Goal: Task Accomplishment & Management: Complete application form

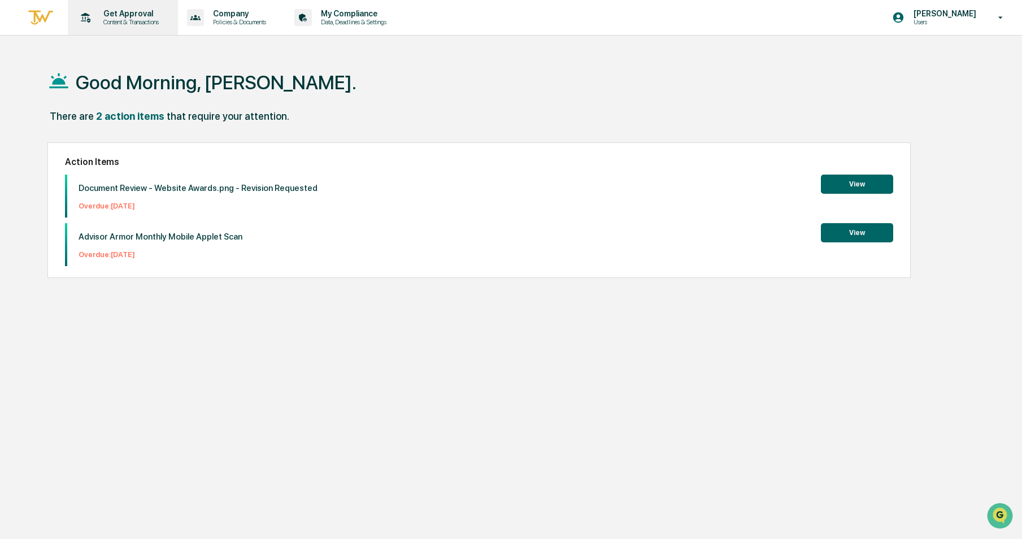
click at [138, 20] on p "Content & Transactions" at bounding box center [129, 22] width 70 height 8
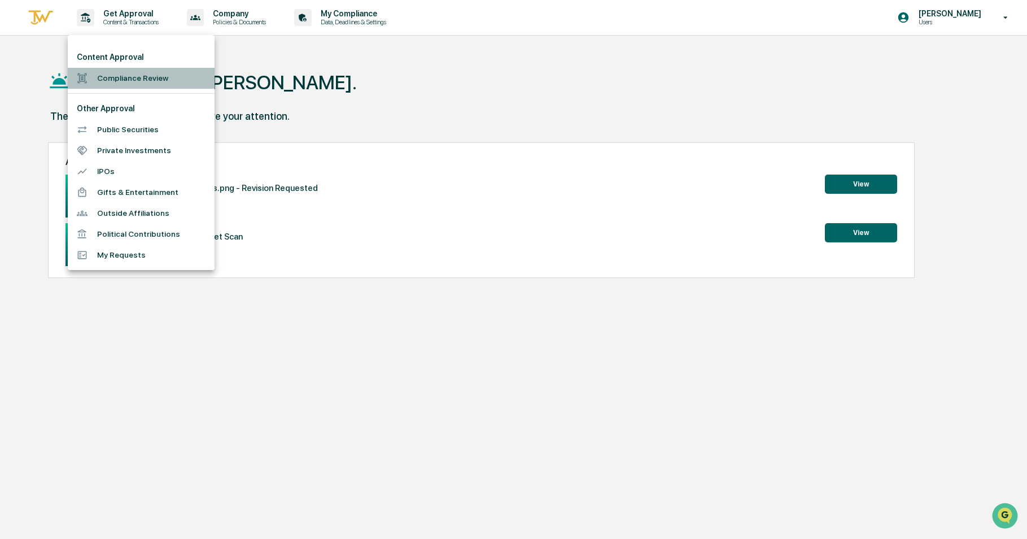
click at [119, 76] on li "Compliance Review" at bounding box center [141, 78] width 147 height 21
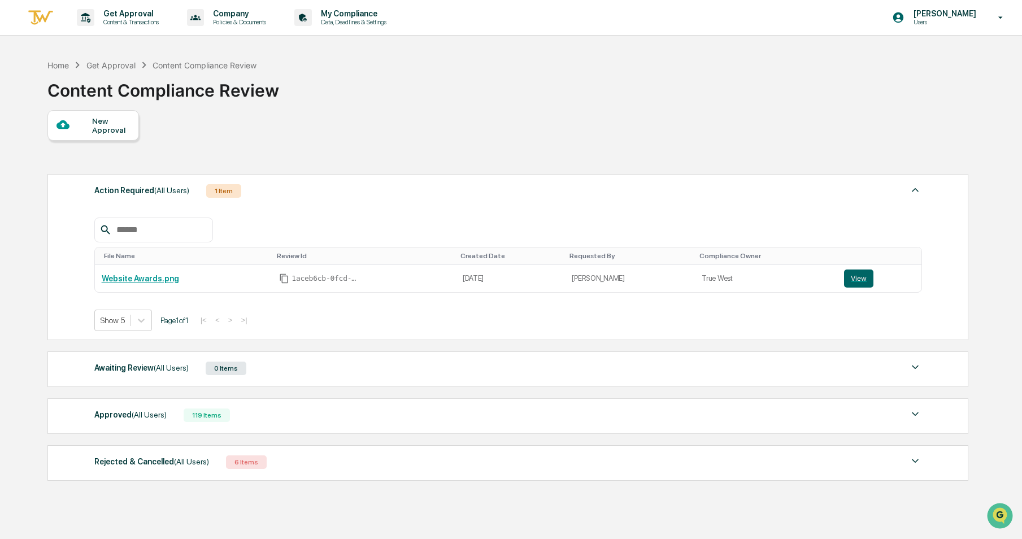
click at [86, 127] on div at bounding box center [74, 125] width 36 height 14
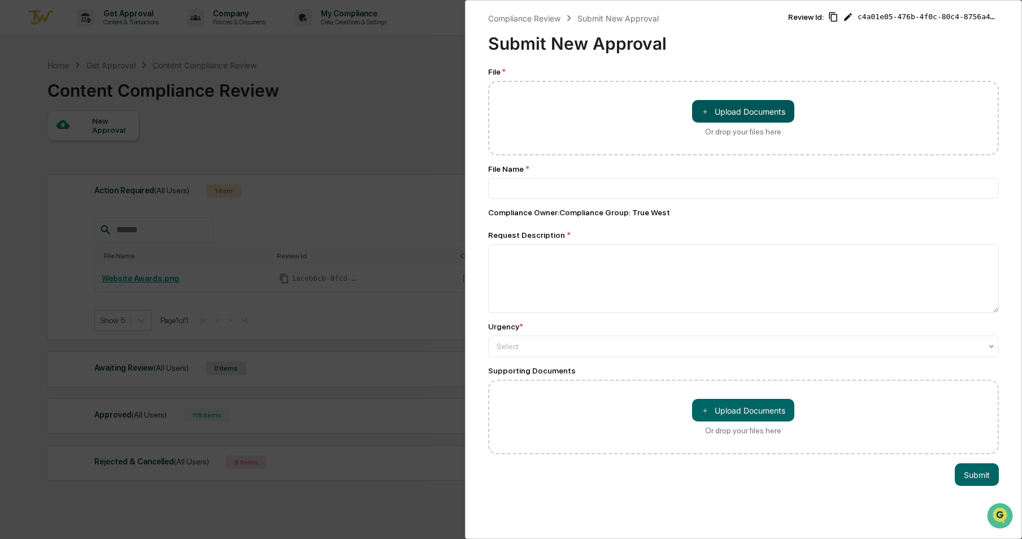
click at [705, 115] on span "＋" at bounding box center [705, 111] width 8 height 11
type input "**********"
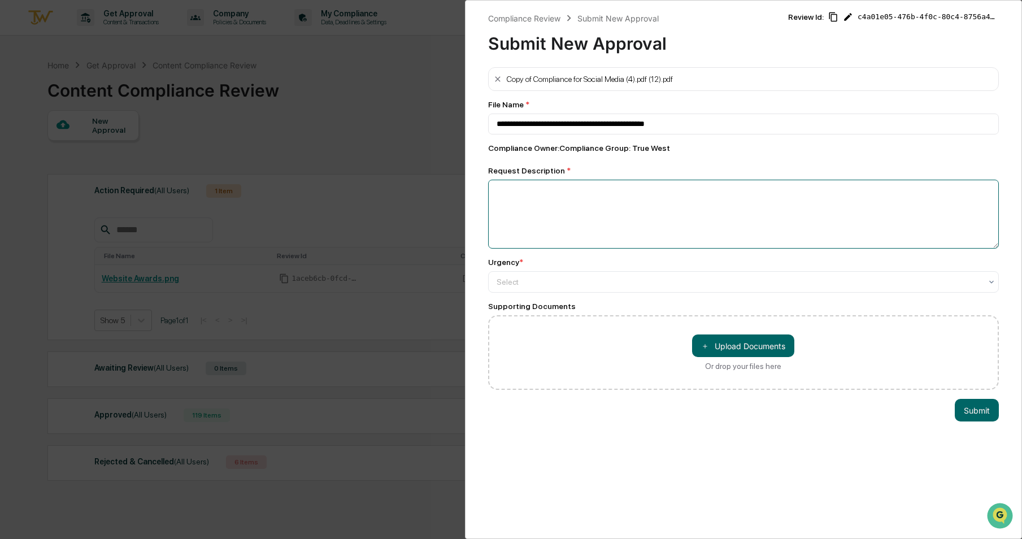
click at [638, 187] on textarea at bounding box center [743, 214] width 511 height 69
type textarea "**********"
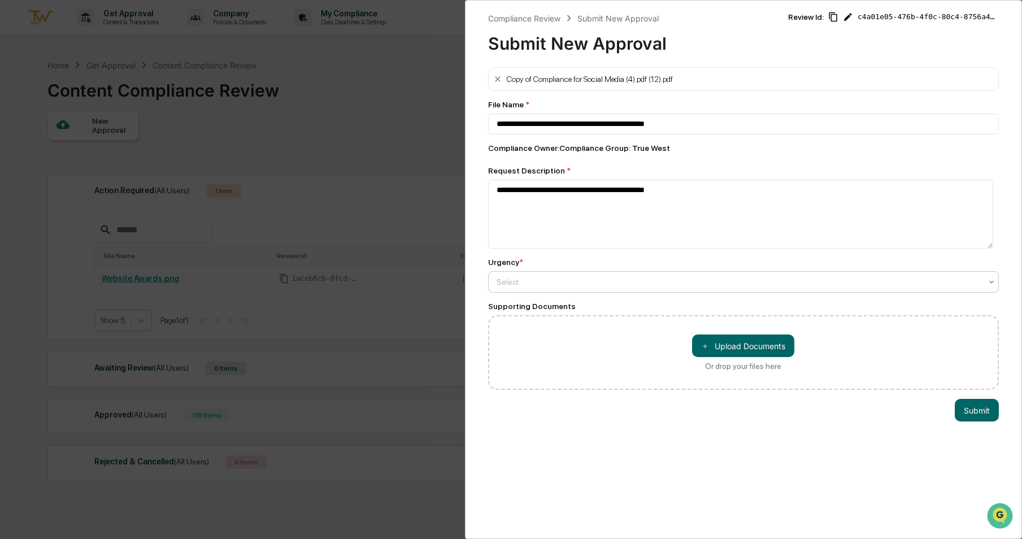
click at [626, 290] on div "Select" at bounding box center [739, 282] width 496 height 16
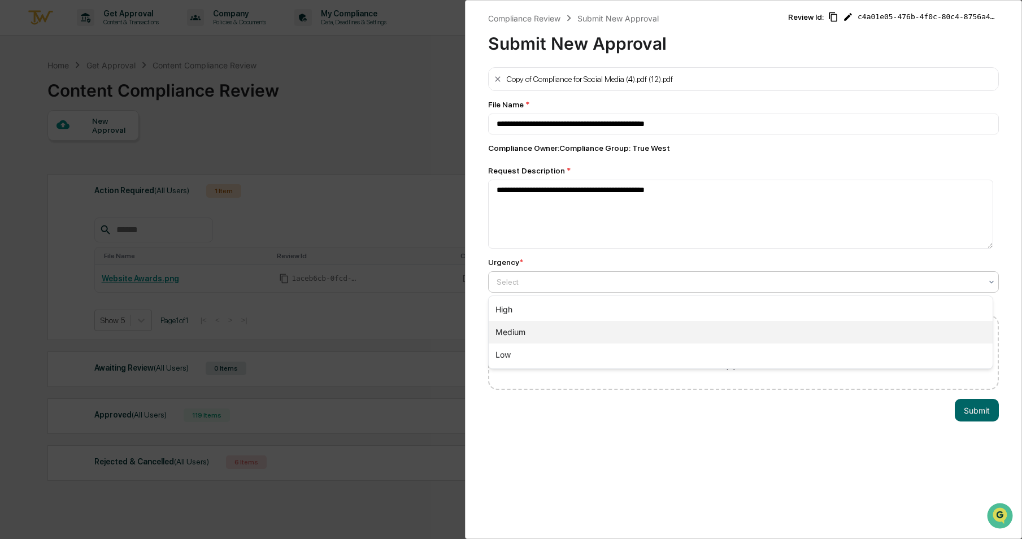
click at [591, 338] on div "Medium" at bounding box center [741, 332] width 504 height 23
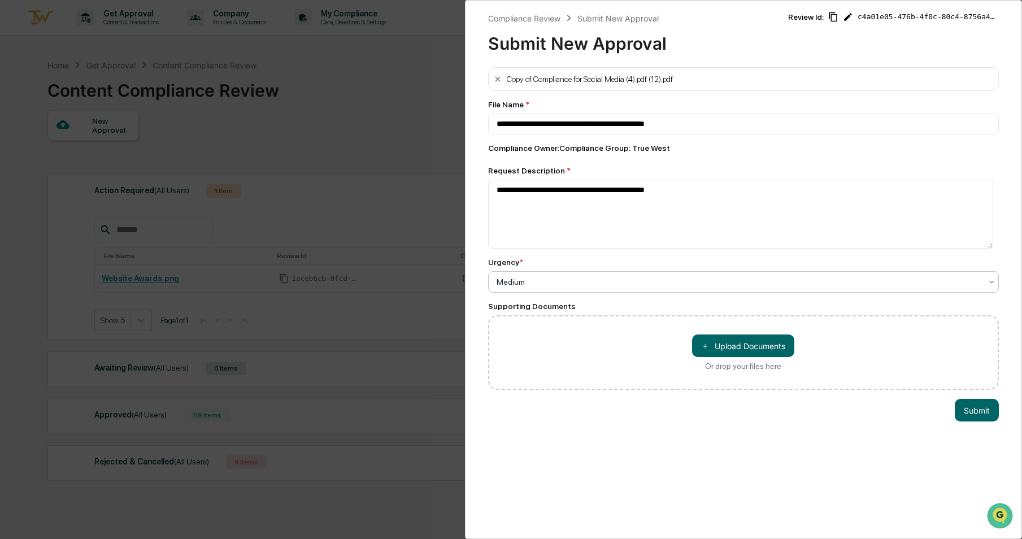
click at [674, 341] on div "＋ Upload Documents Or drop your files here" at bounding box center [743, 352] width 511 height 75
click at [974, 416] on button "Submit" at bounding box center [977, 410] width 44 height 23
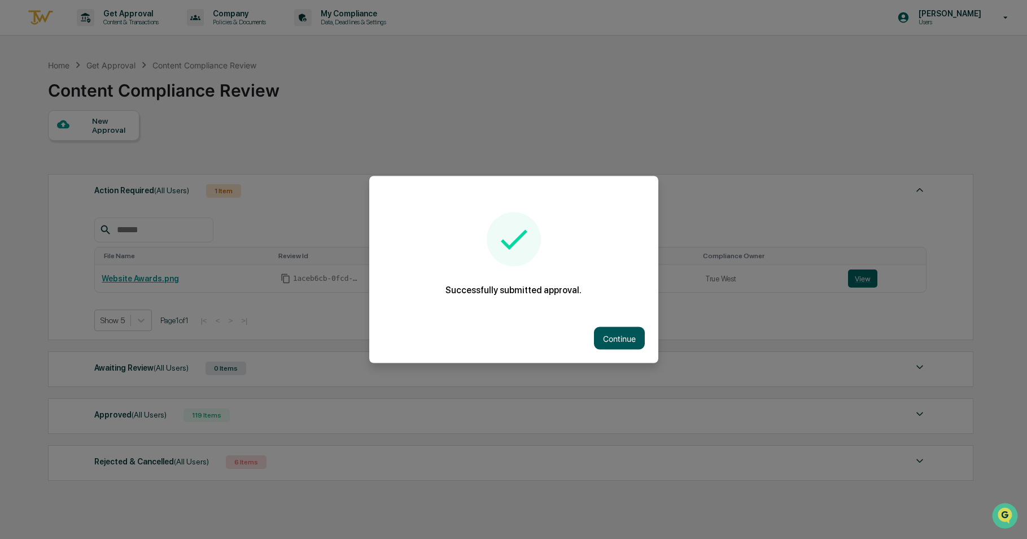
click at [600, 345] on button "Continue" at bounding box center [619, 338] width 51 height 23
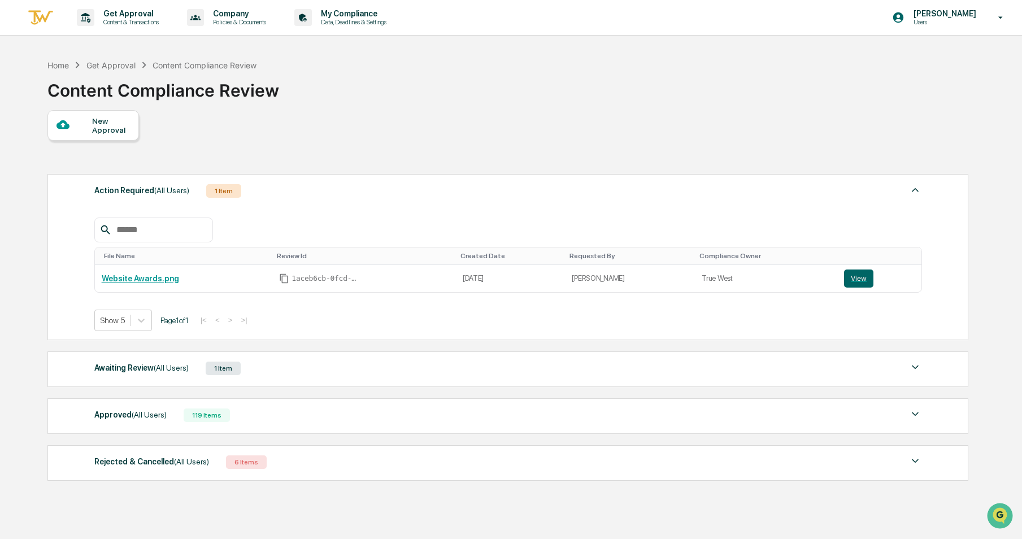
click at [207, 415] on div "119 Items" at bounding box center [207, 415] width 46 height 14
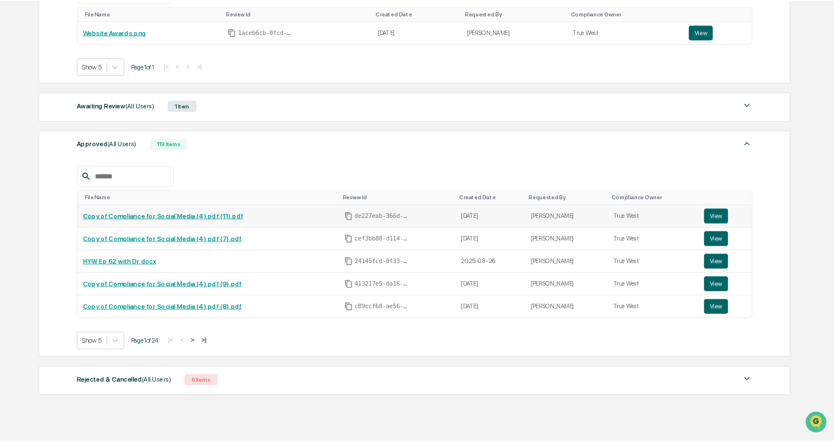
scroll to position [281, 0]
